Goal: Find specific page/section: Find specific page/section

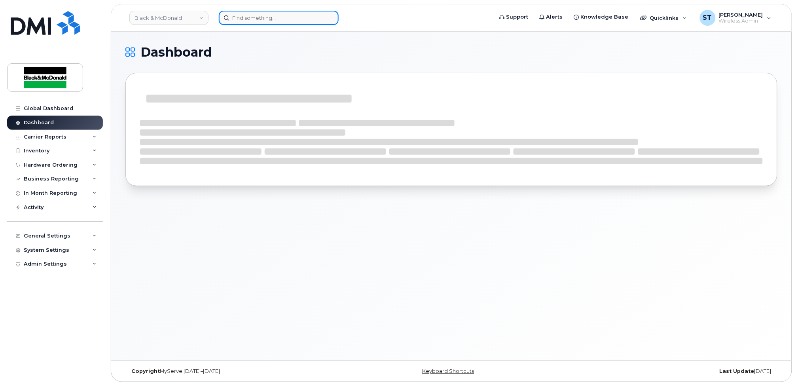
click at [280, 11] on input at bounding box center [279, 18] width 120 height 14
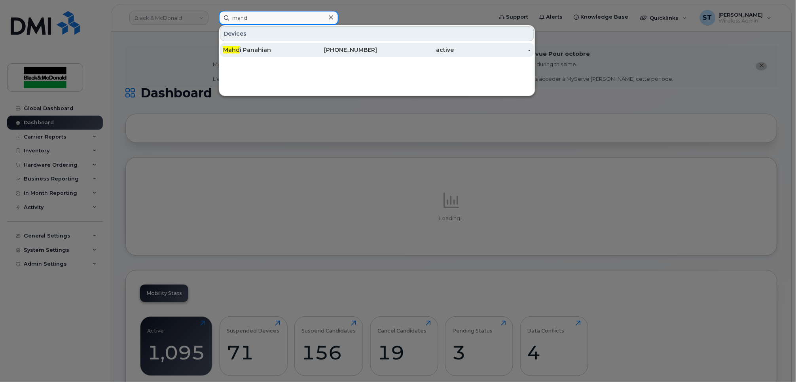
type input "mahd"
click at [252, 47] on div "Mahd i Panahian" at bounding box center [261, 50] width 77 height 8
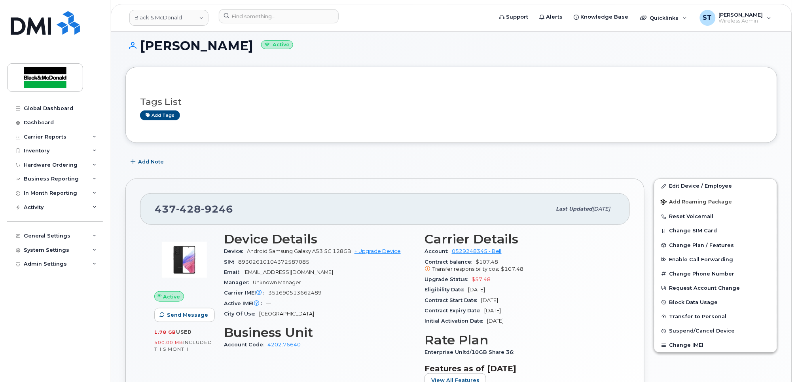
scroll to position [105, 0]
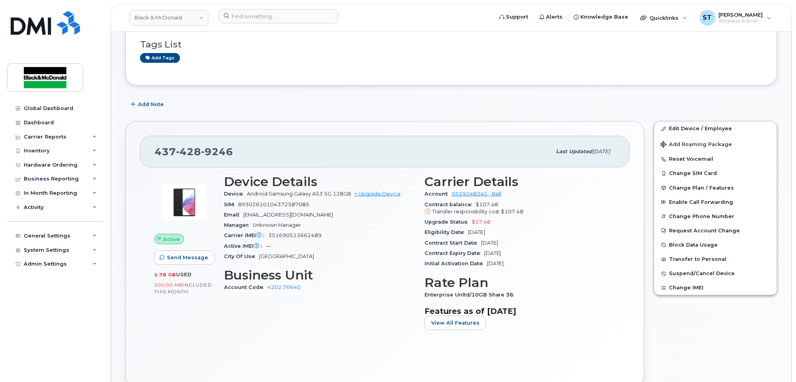
click at [630, 286] on div "Active Send Message 1.78 GB  used 500.00 MB  included this month Device Details…" at bounding box center [385, 269] width 490 height 204
